Goal: Transaction & Acquisition: Purchase product/service

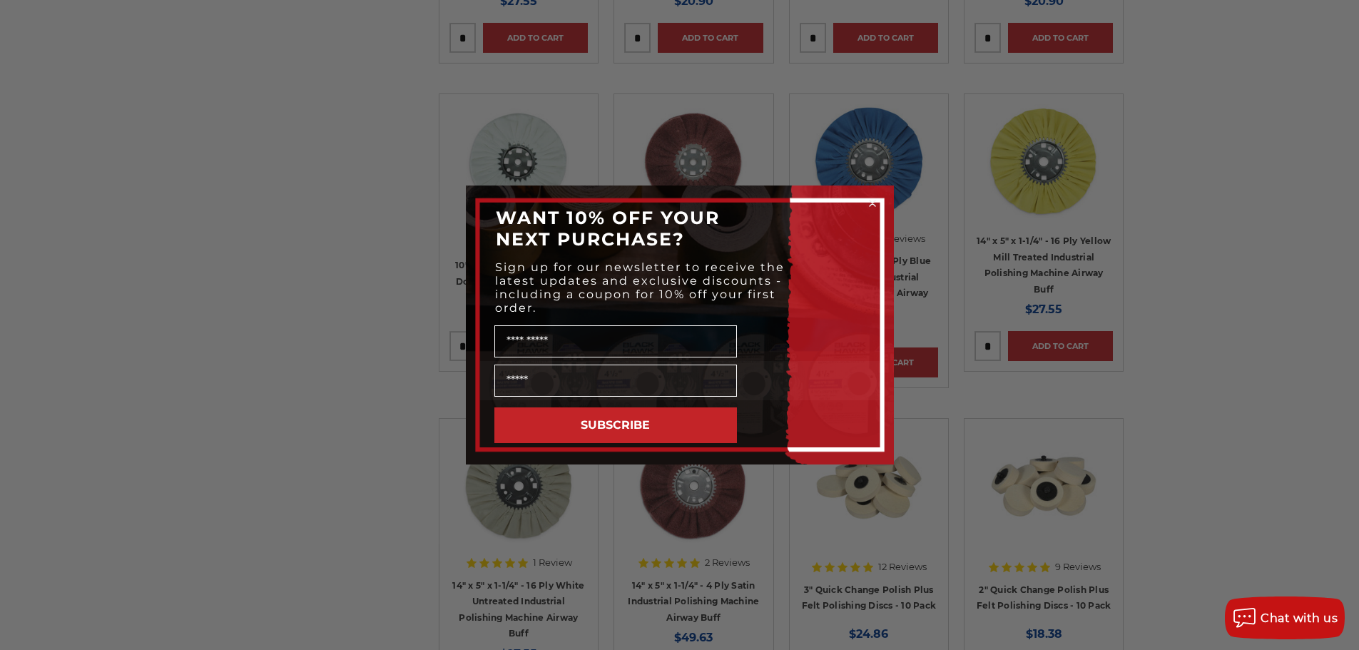
scroll to position [1355, 0]
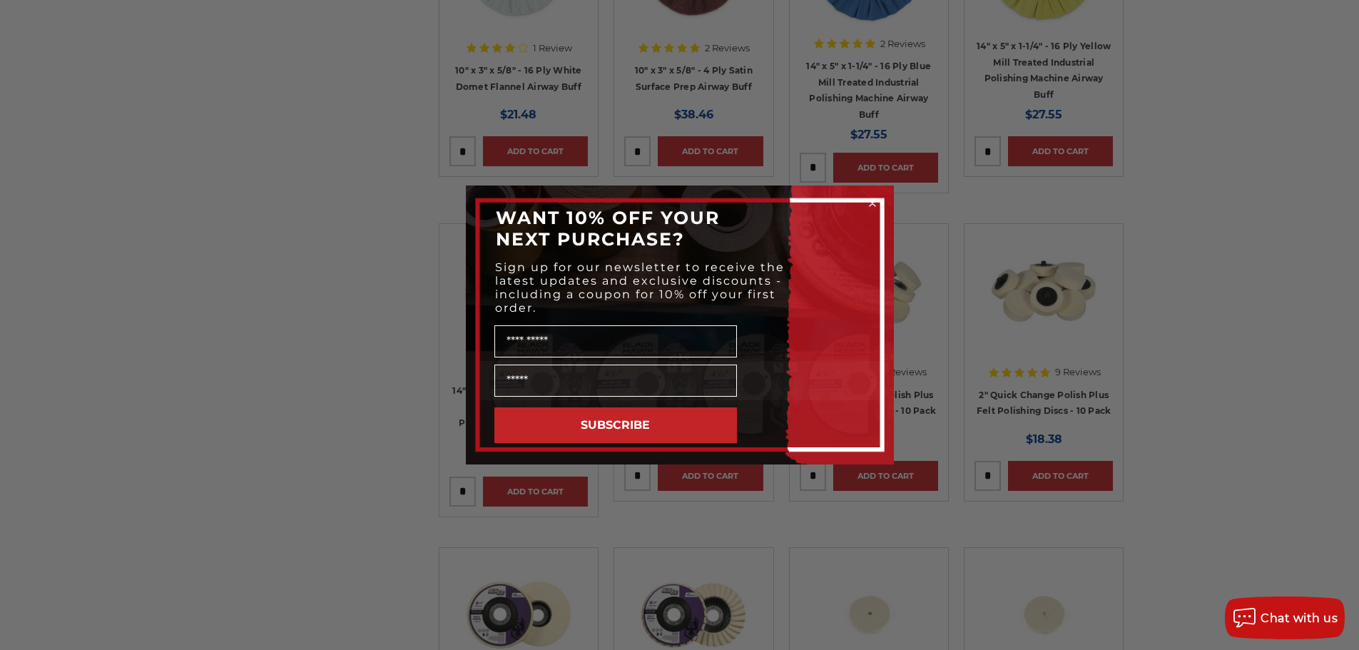
click at [867, 203] on circle "Close dialog" at bounding box center [872, 204] width 14 height 14
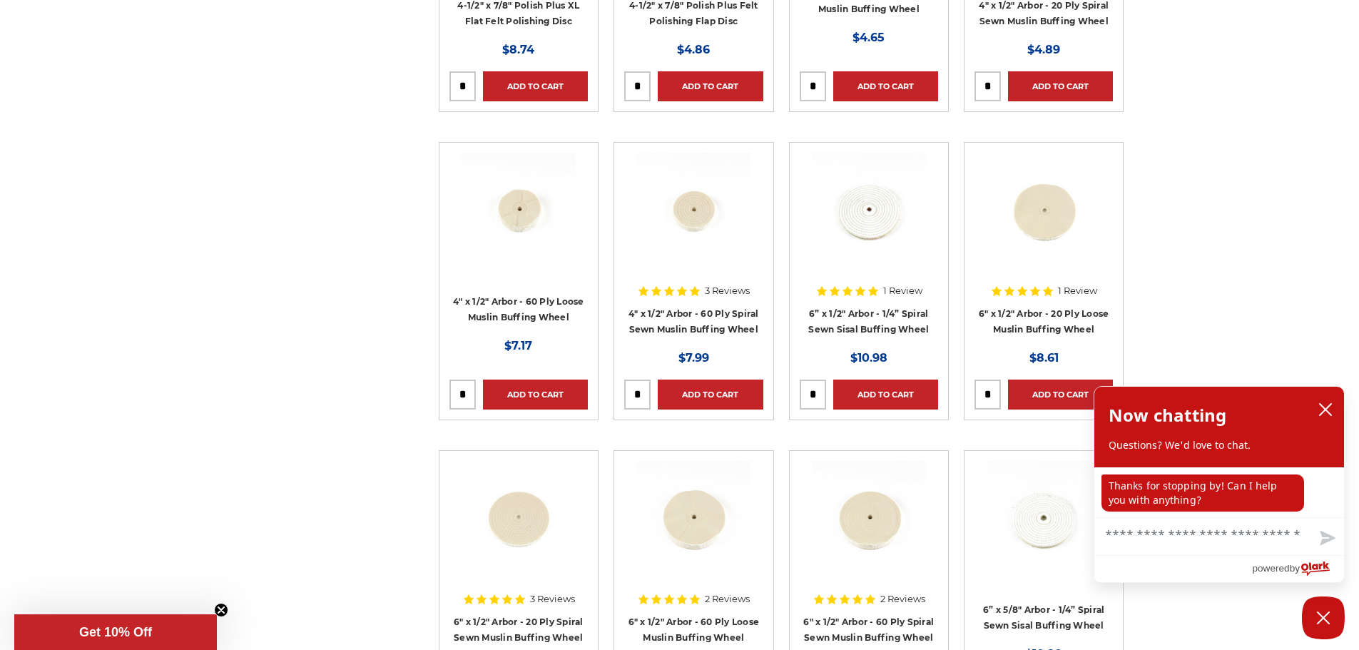
scroll to position [2425, 0]
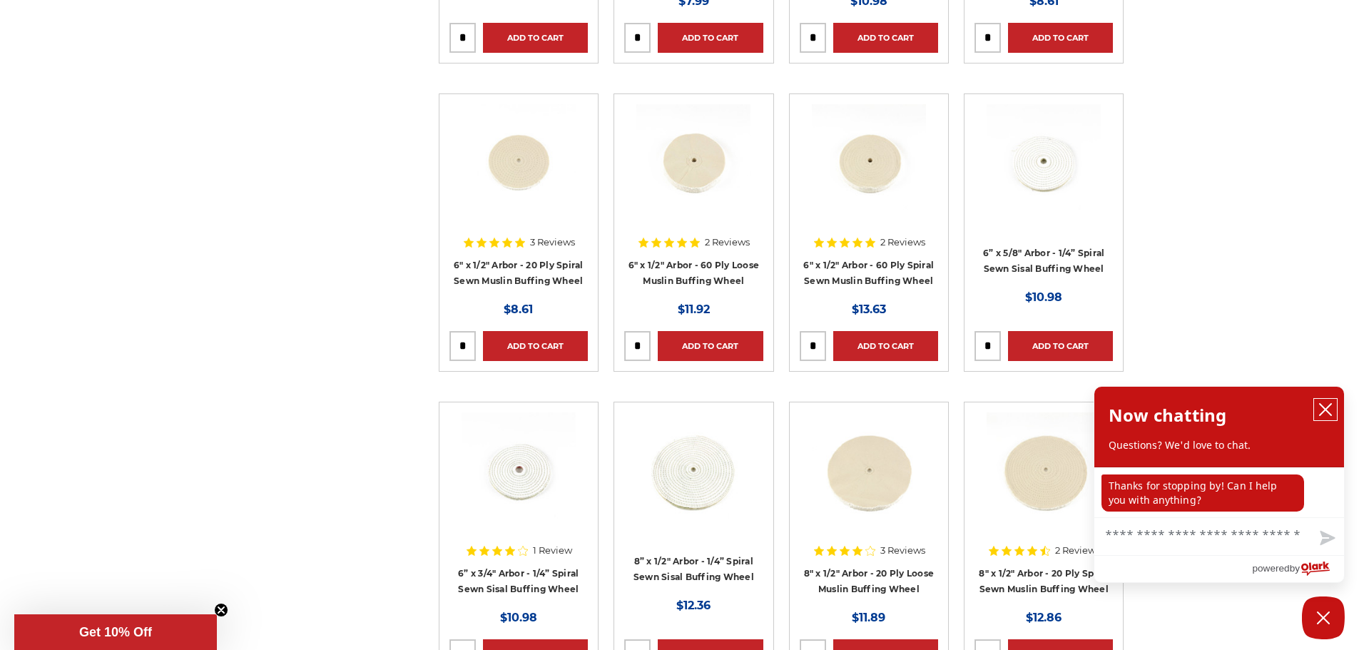
click at [1318, 408] on icon "close chatbox" at bounding box center [1325, 409] width 14 height 14
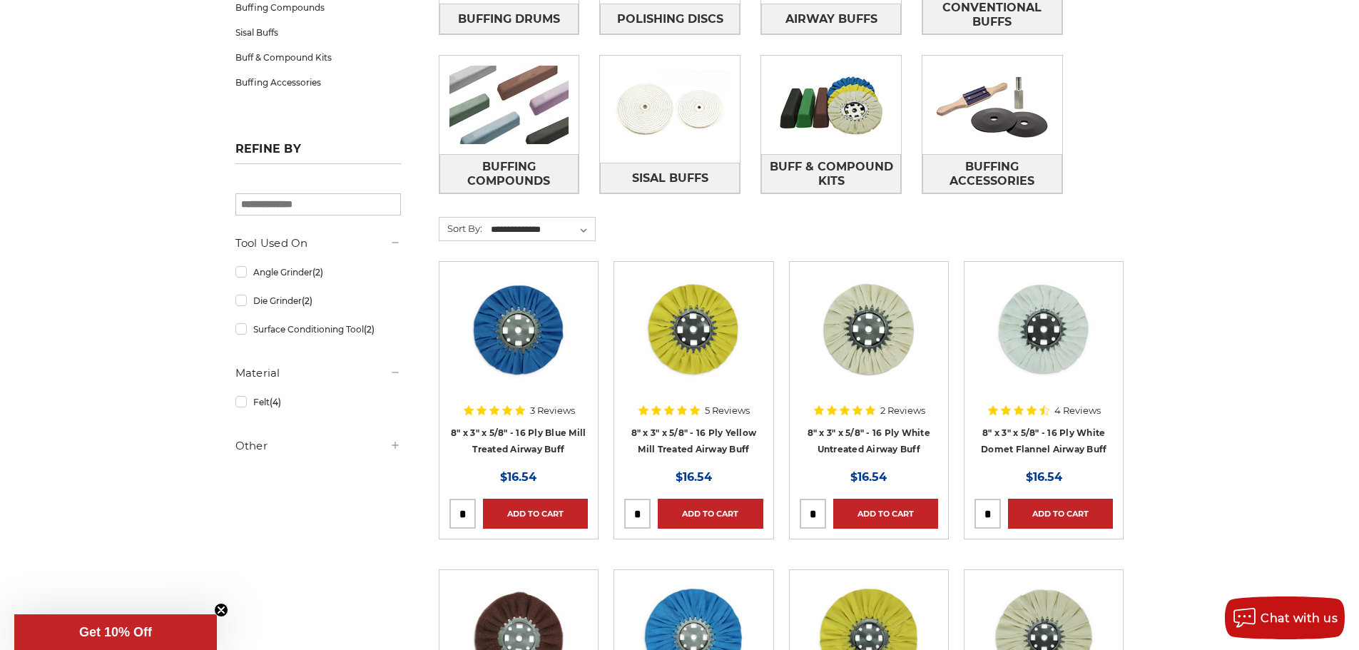
scroll to position [0, 0]
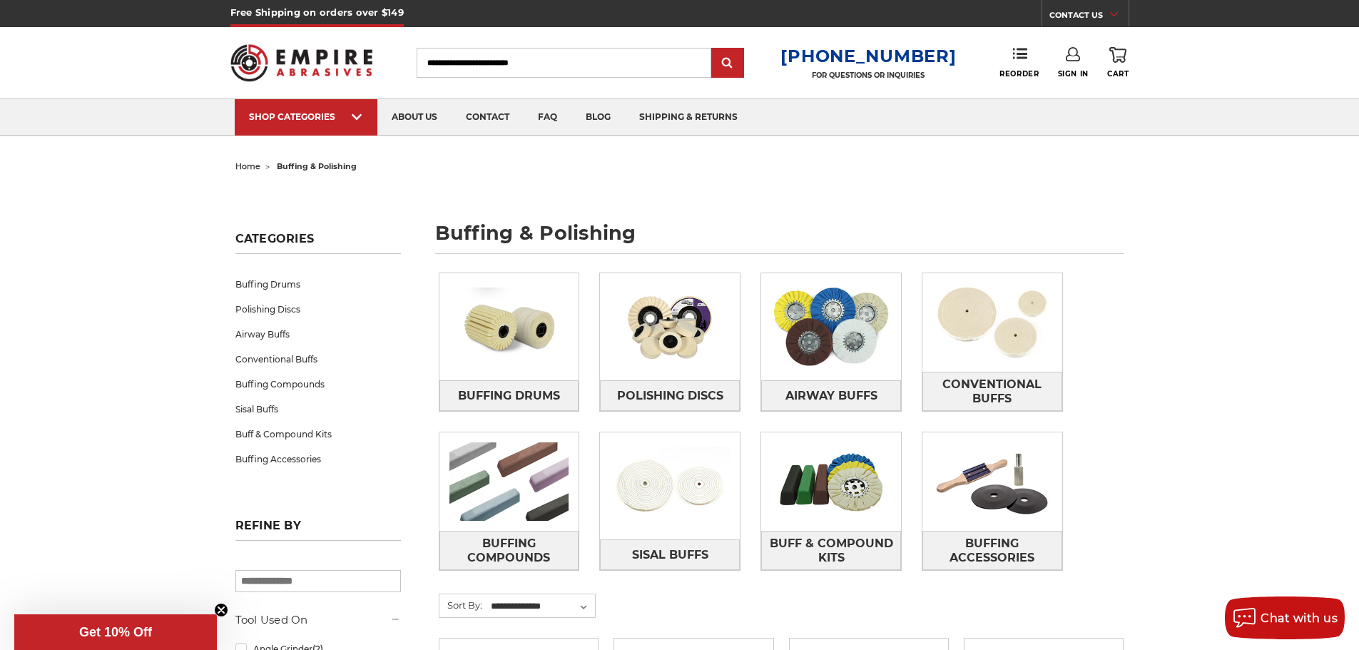
click at [250, 162] on span "home" at bounding box center [247, 166] width 25 height 10
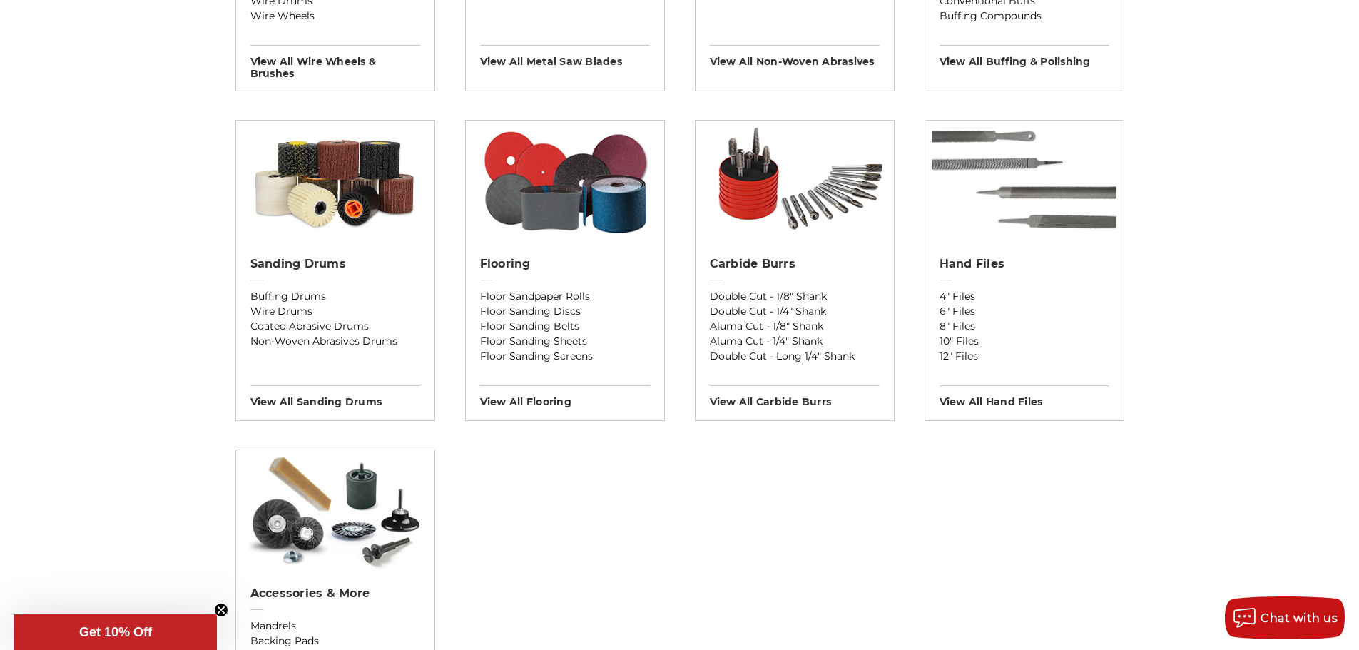
scroll to position [1070, 0]
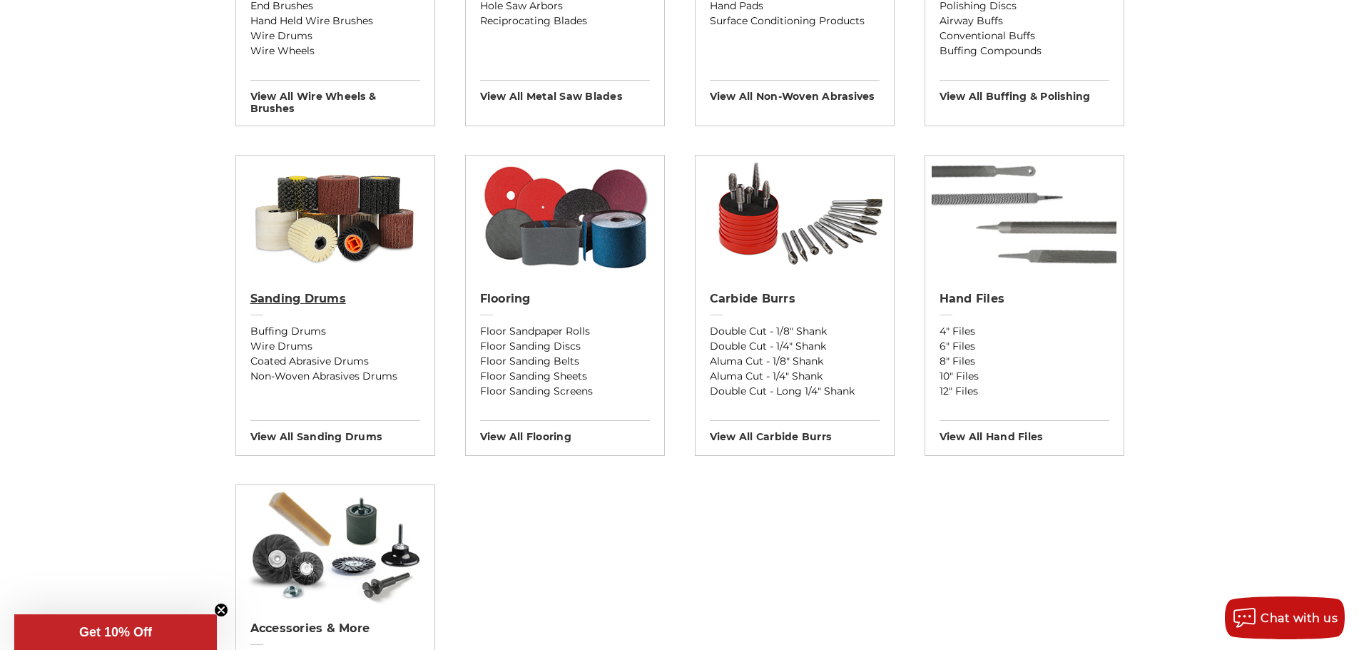
click at [305, 300] on h2 "Sanding Drums" at bounding box center [335, 299] width 170 height 14
